Goal: Complete application form

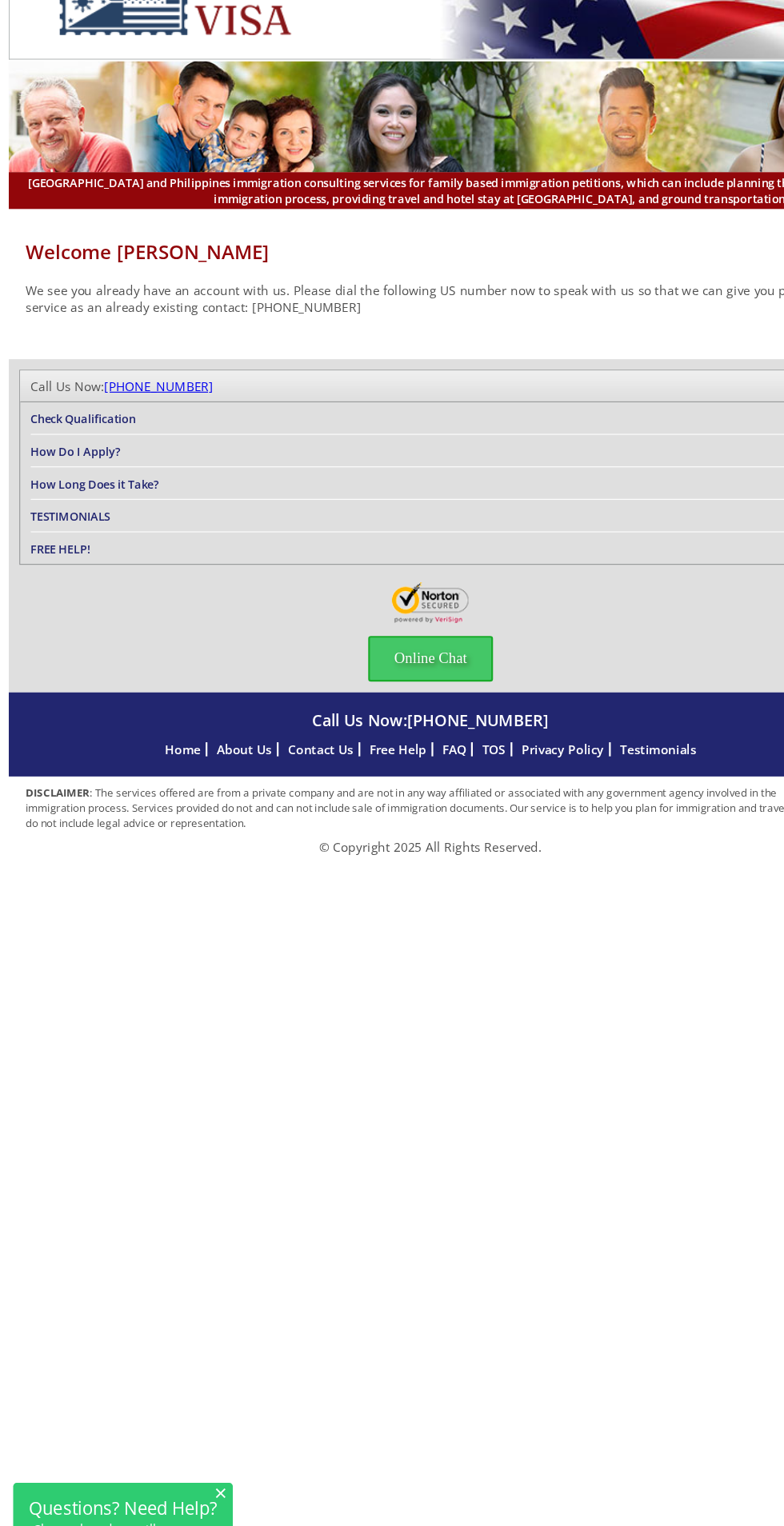
click at [142, 393] on link "(210) 399-2275" at bounding box center [144, 385] width 99 height 15
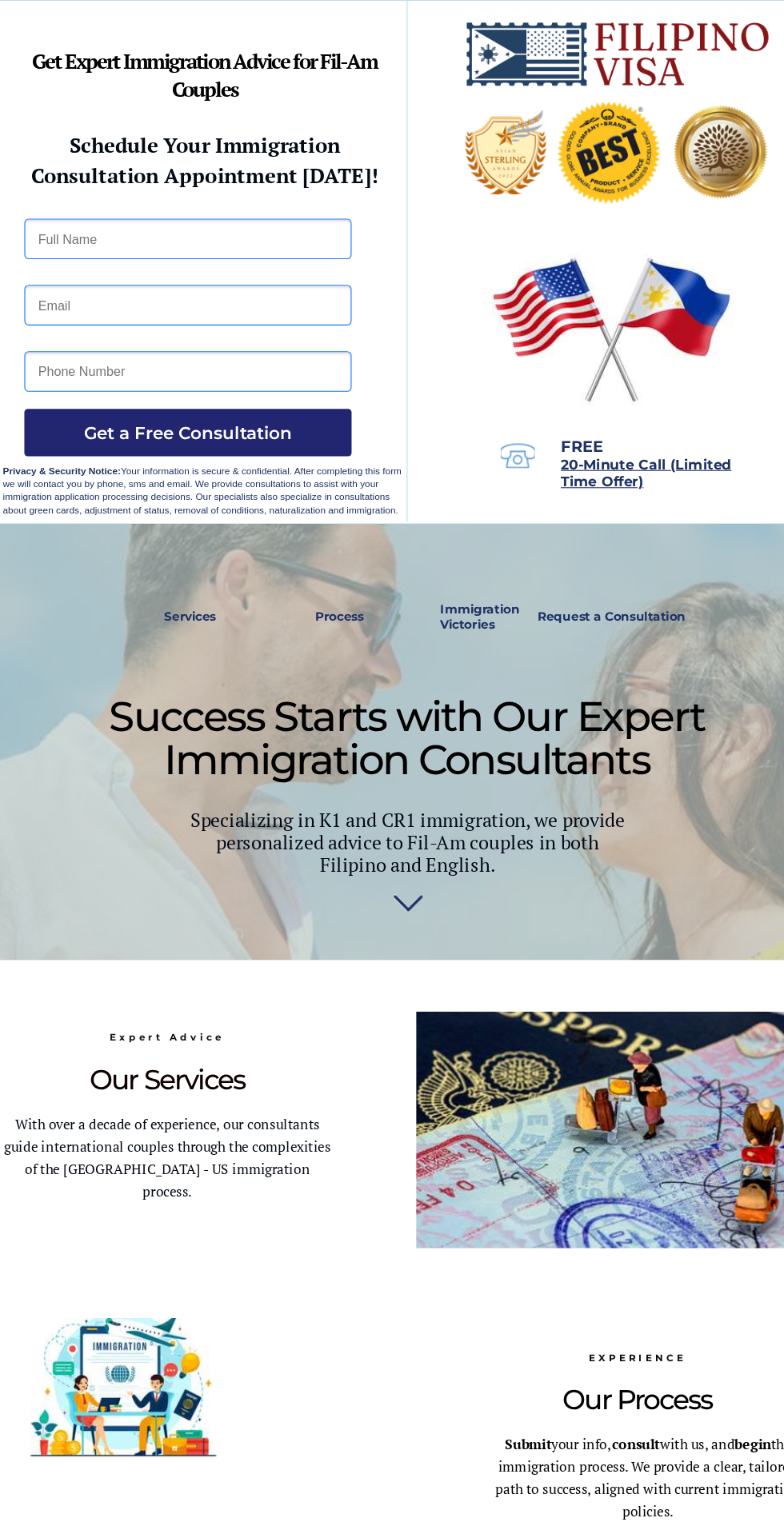
click at [132, 227] on input "text" at bounding box center [187, 222] width 304 height 37
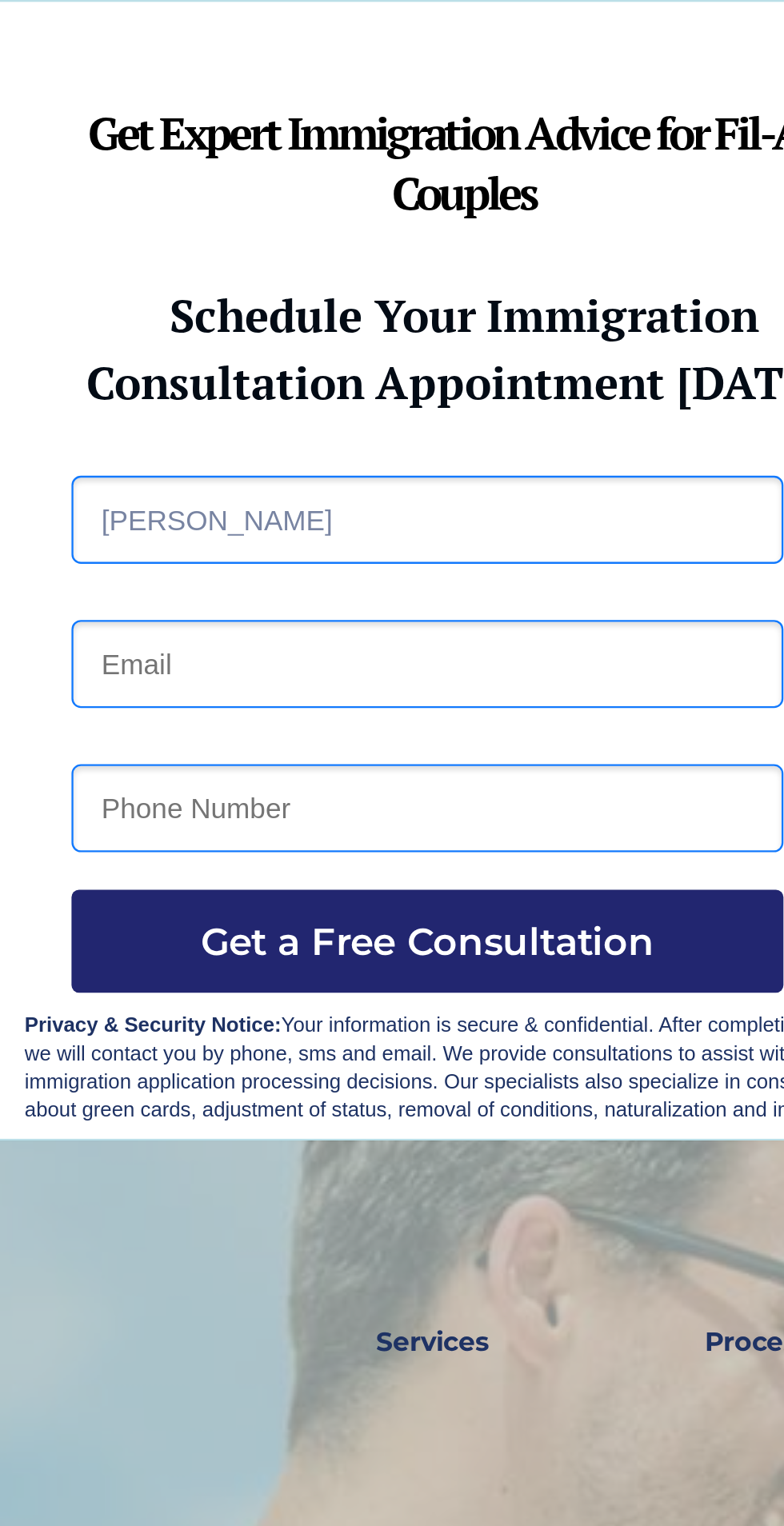
type input "Marsha Criswell"
click at [197, 287] on input "email" at bounding box center [187, 283] width 304 height 37
type input "chriswellmarsha24@gmail.com"
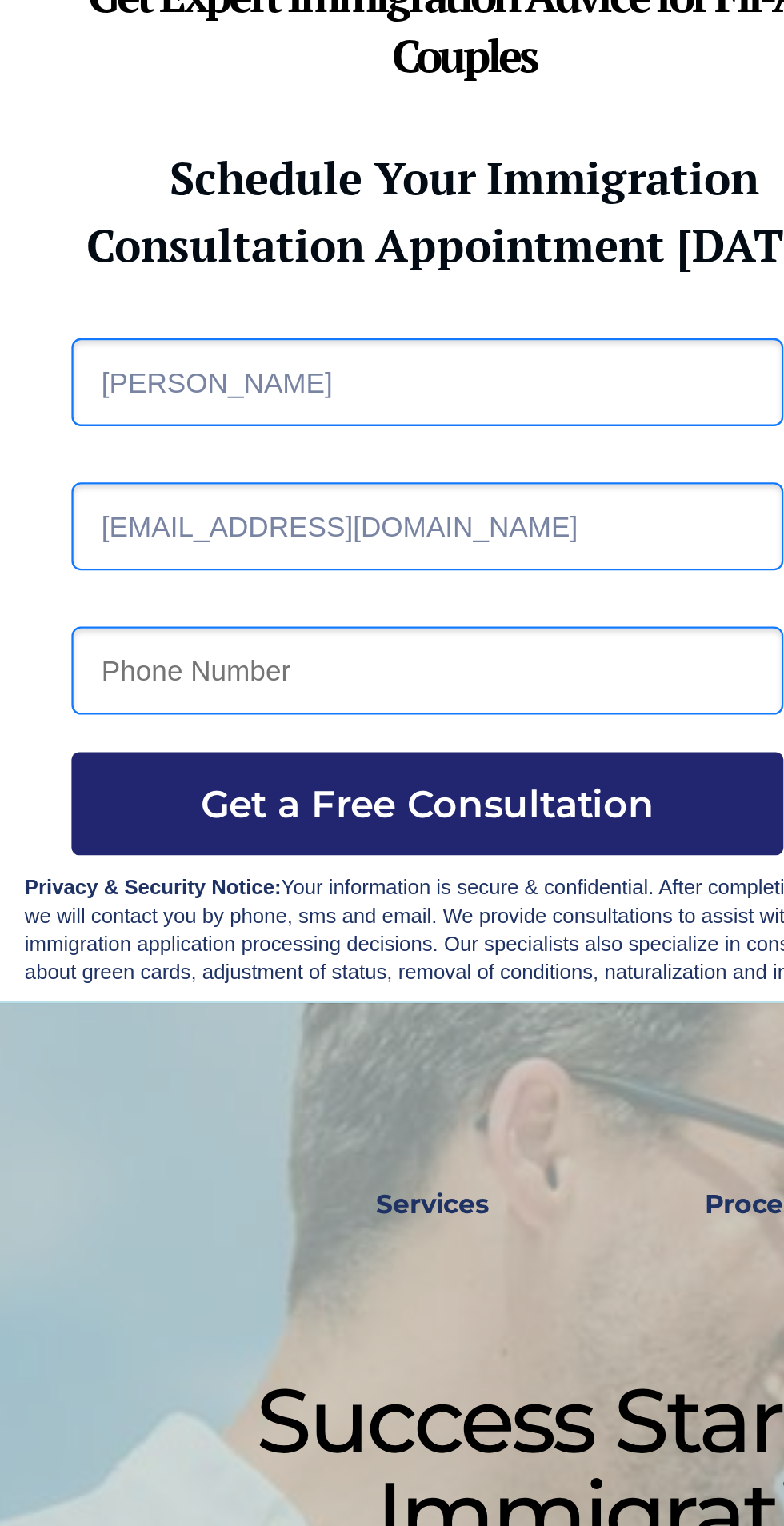
click at [187, 351] on input "tel" at bounding box center [187, 345] width 304 height 37
type input "09538892231"
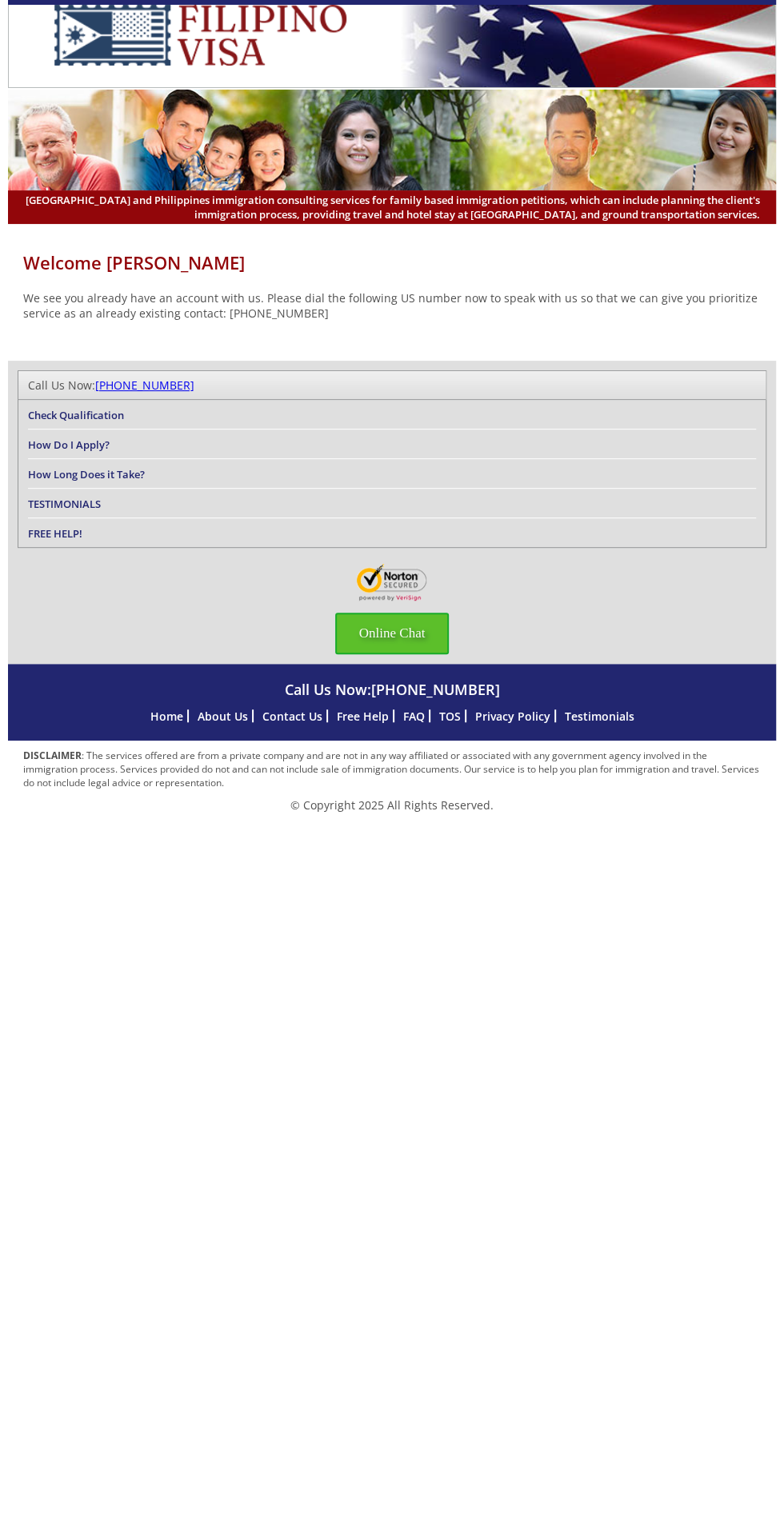
click at [424, 654] on span "Online Chat" at bounding box center [392, 633] width 114 height 41
